Goal: Transaction & Acquisition: Download file/media

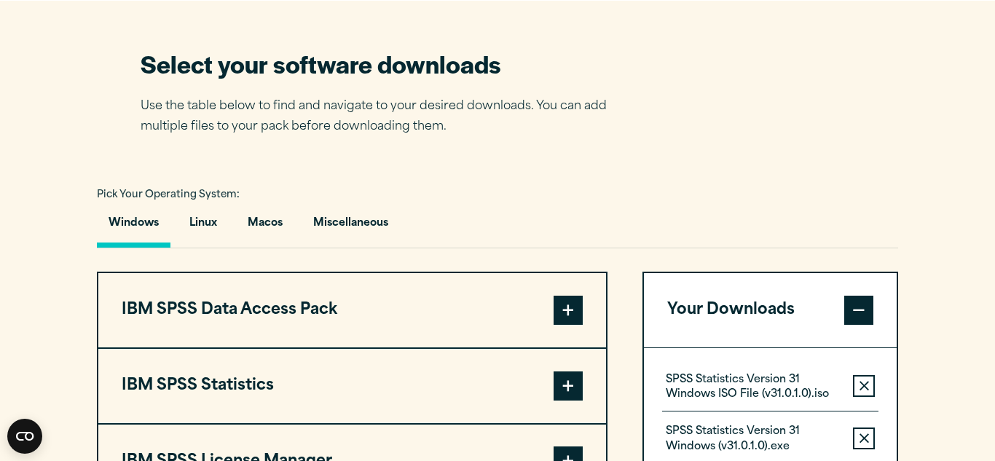
scroll to position [915, 0]
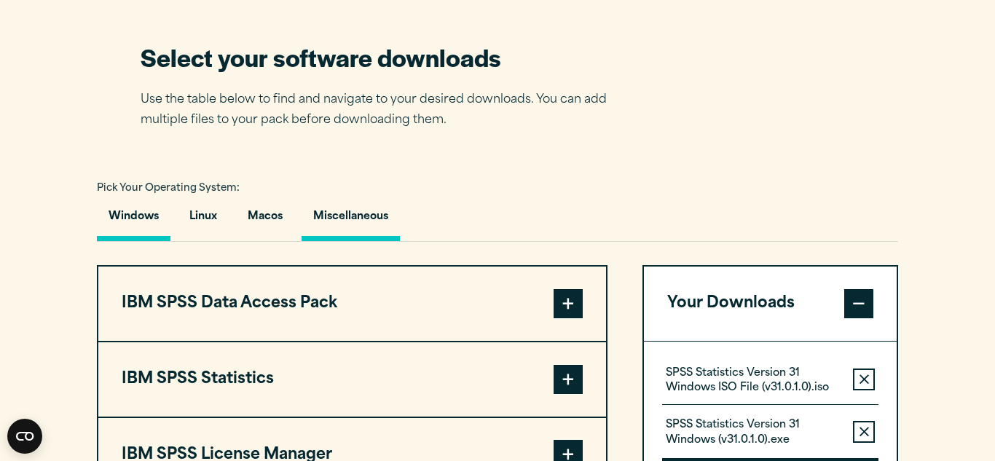
click at [359, 208] on button "Miscellaneous" at bounding box center [350, 221] width 98 height 42
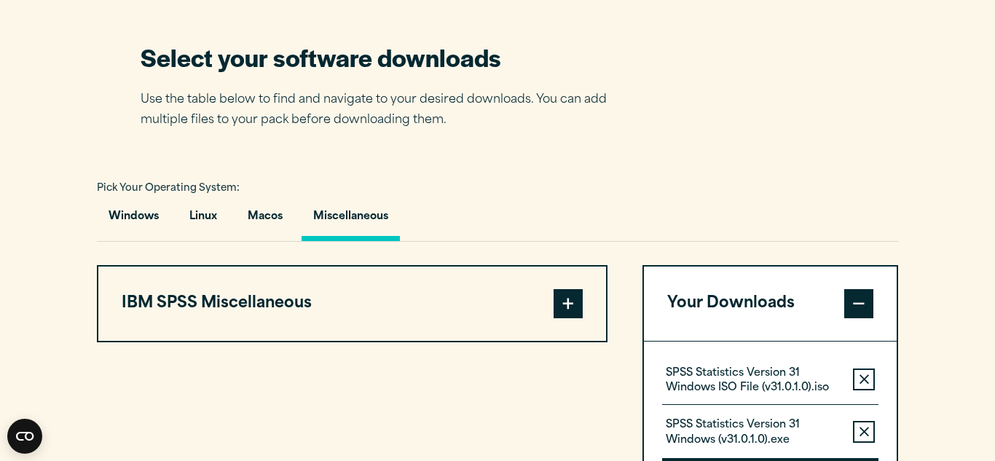
click at [358, 281] on button "IBM SPSS Miscellaneous" at bounding box center [352, 304] width 508 height 74
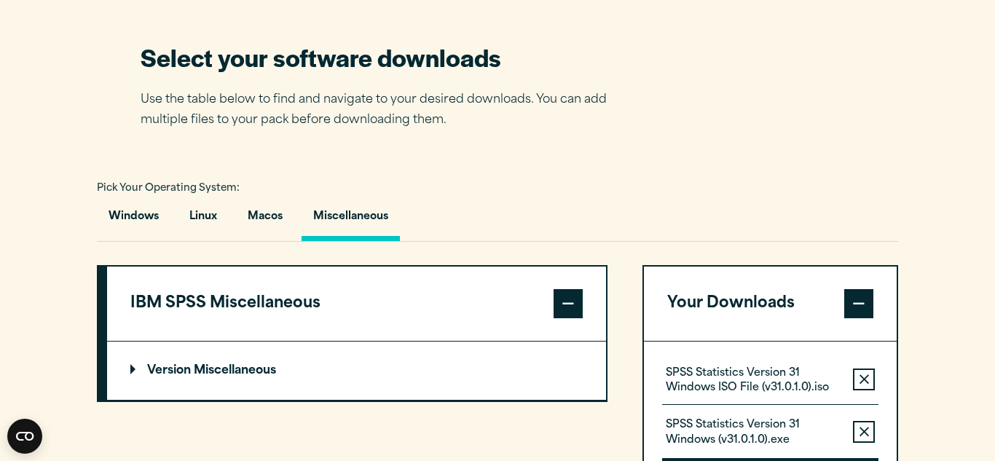
click at [320, 358] on summary "Version Miscellaneous" at bounding box center [356, 371] width 499 height 58
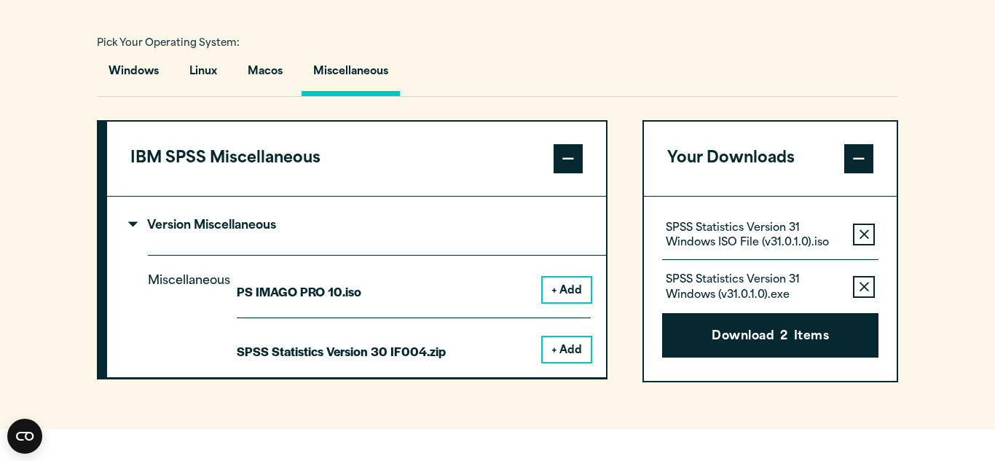
scroll to position [1060, 0]
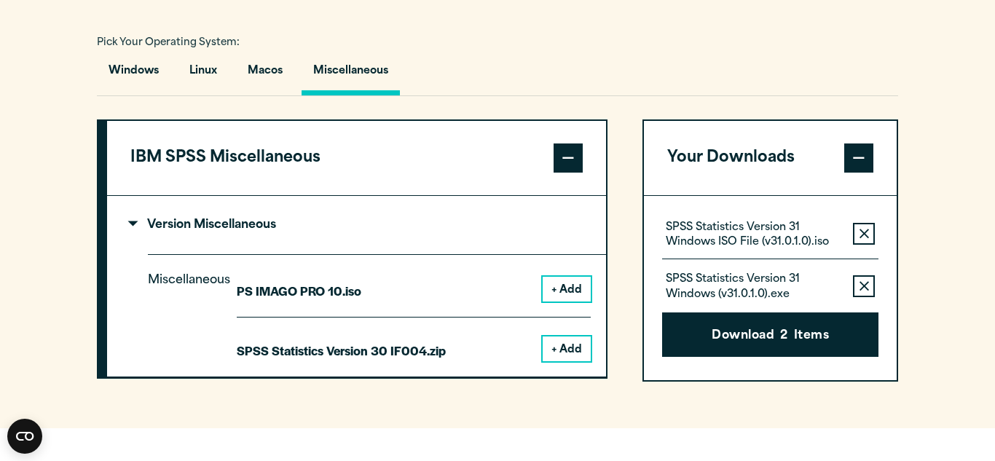
click at [579, 348] on button "+ Add" at bounding box center [566, 348] width 48 height 25
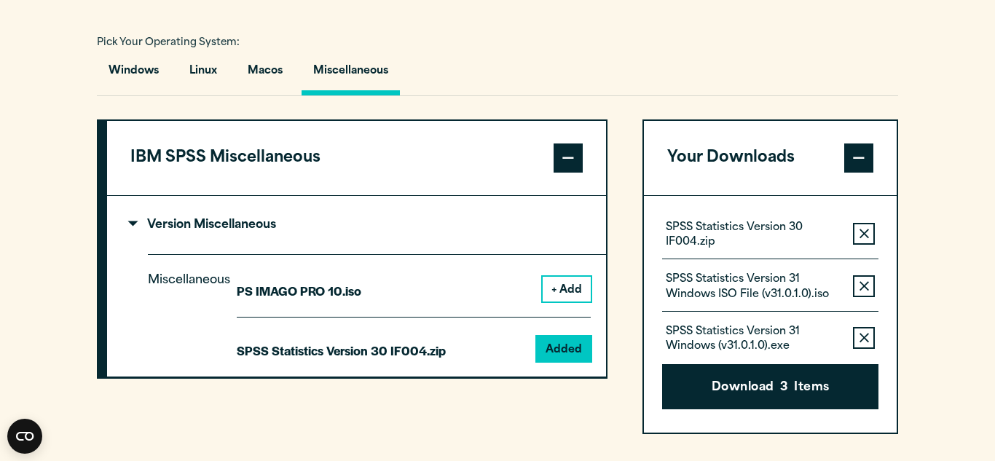
click at [858, 280] on button "Remove this item from your software download list" at bounding box center [864, 286] width 22 height 22
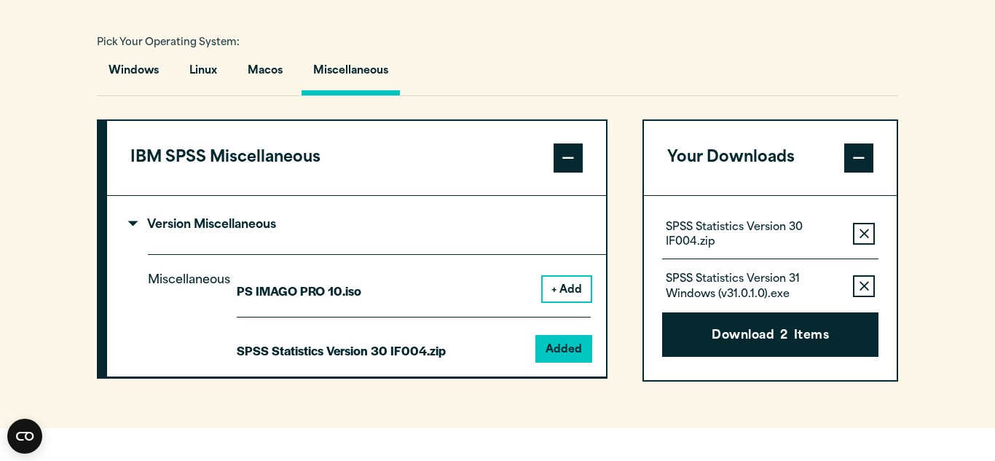
click at [858, 280] on button "Remove this item from your software download list" at bounding box center [864, 286] width 22 height 22
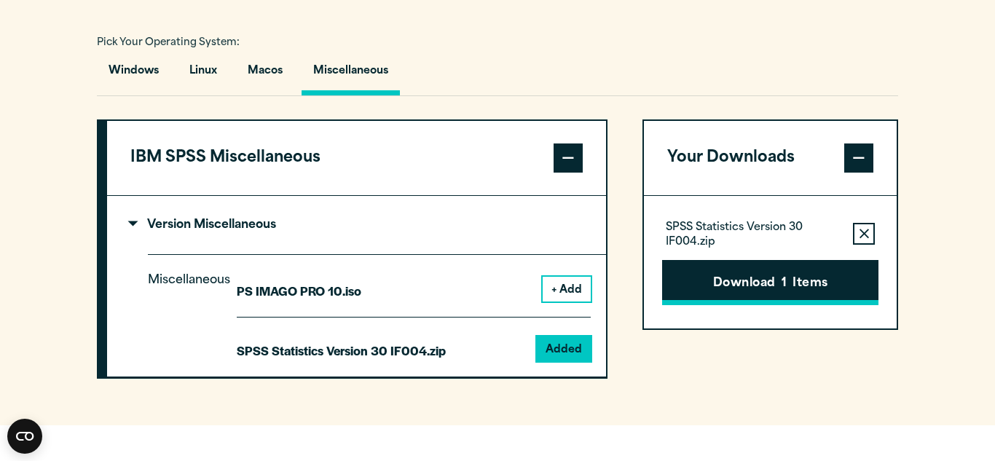
click at [858, 280] on button "Download 1 Items" at bounding box center [770, 282] width 216 height 45
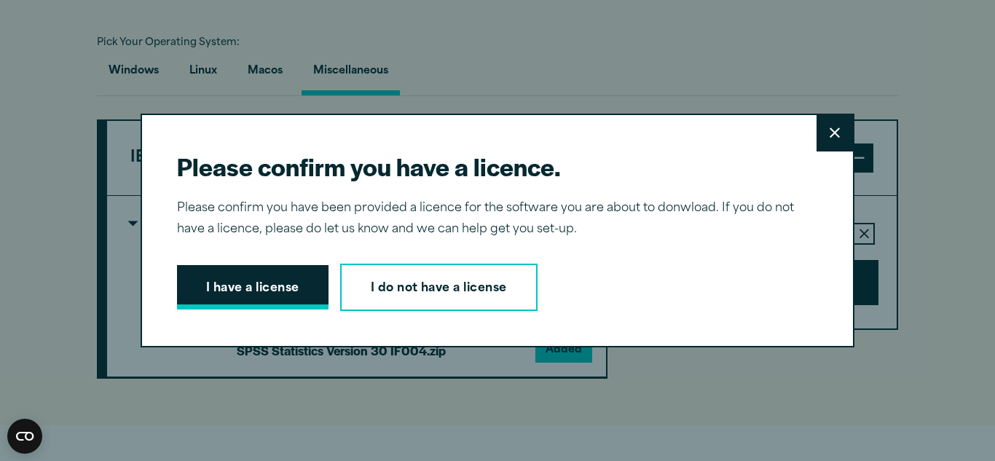
click at [289, 281] on button "I have a license" at bounding box center [252, 287] width 151 height 45
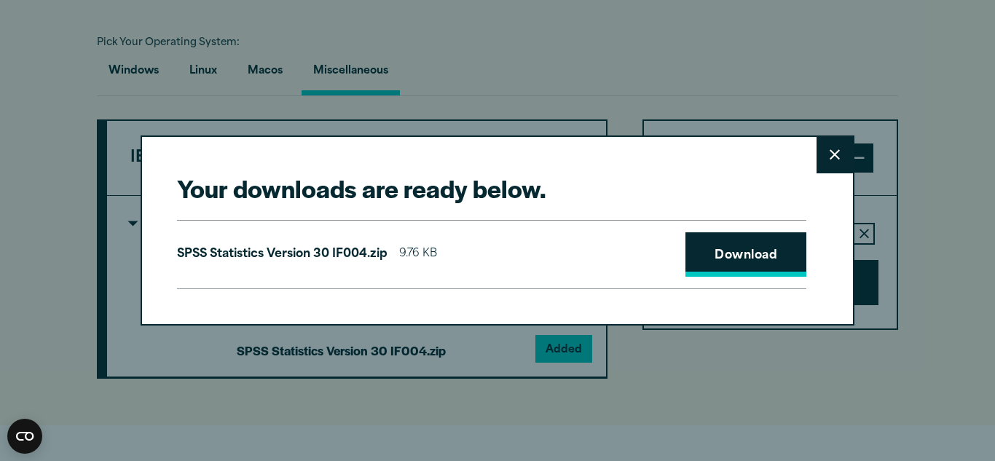
click at [733, 256] on link "Download" at bounding box center [745, 254] width 121 height 45
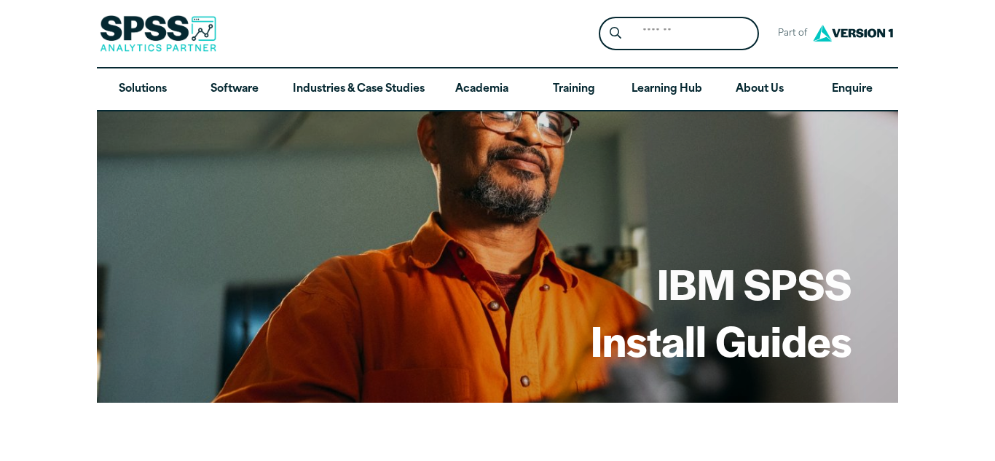
scroll to position [778, 0]
